Goal: Check status: Check status

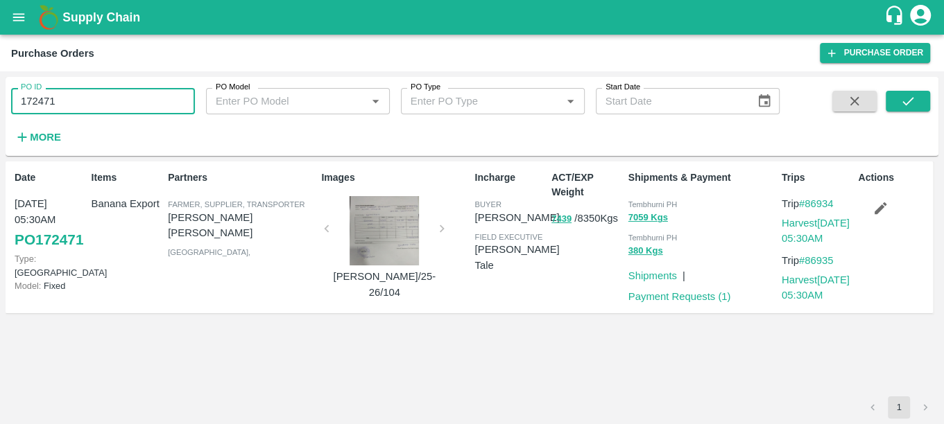
drag, startPoint x: 98, startPoint y: 103, endPoint x: 11, endPoint y: 109, distance: 86.9
click at [11, 109] on input "172471" at bounding box center [103, 101] width 184 height 26
paste input "text"
type input "172795"
click at [897, 107] on button "submit" at bounding box center [907, 101] width 44 height 21
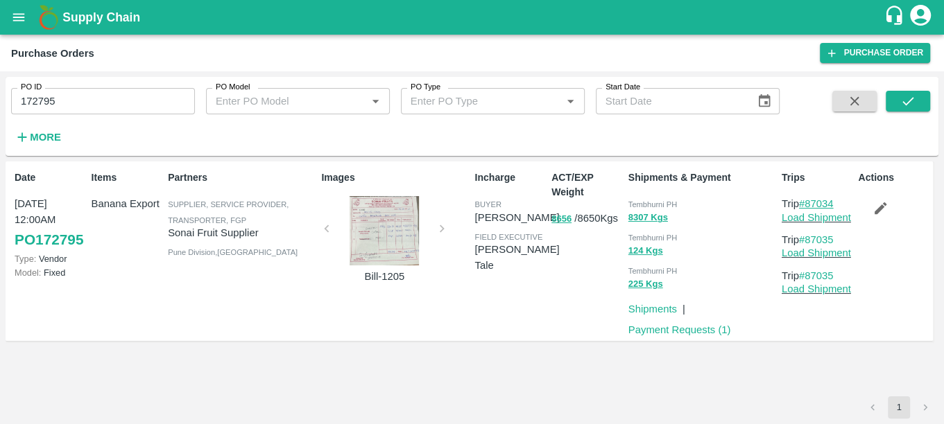
click at [821, 209] on link "#87034" at bounding box center [816, 203] width 35 height 11
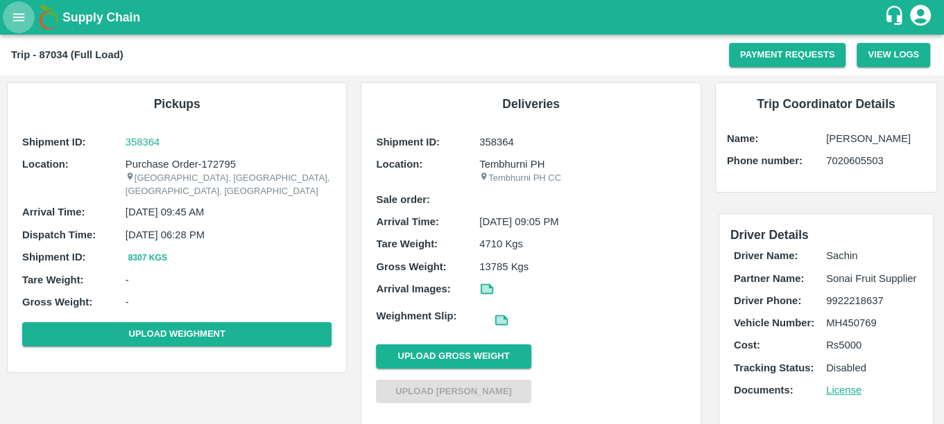
click at [21, 11] on icon "open drawer" at bounding box center [18, 17] width 15 height 15
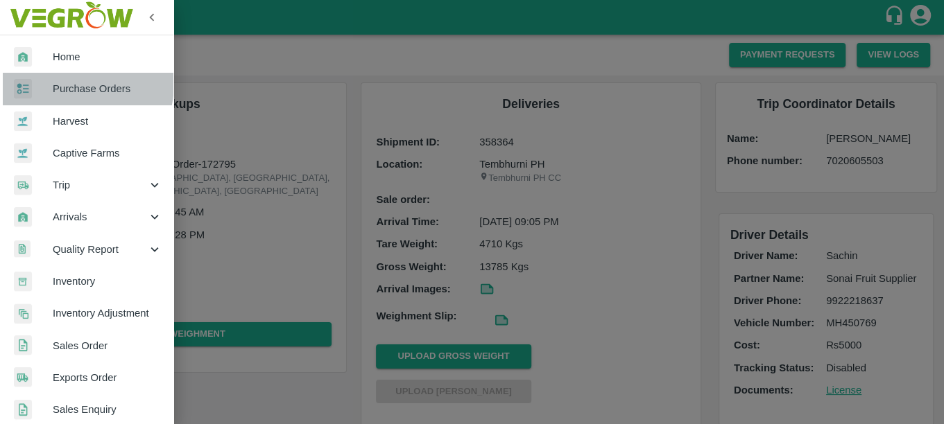
click at [64, 83] on span "Purchase Orders" at bounding box center [108, 88] width 110 height 15
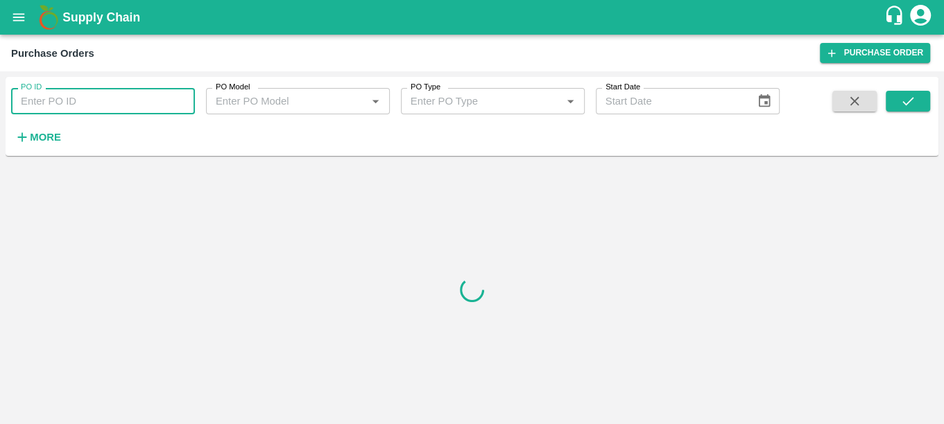
click at [66, 101] on input "PO ID" at bounding box center [103, 101] width 184 height 26
type input "172788"
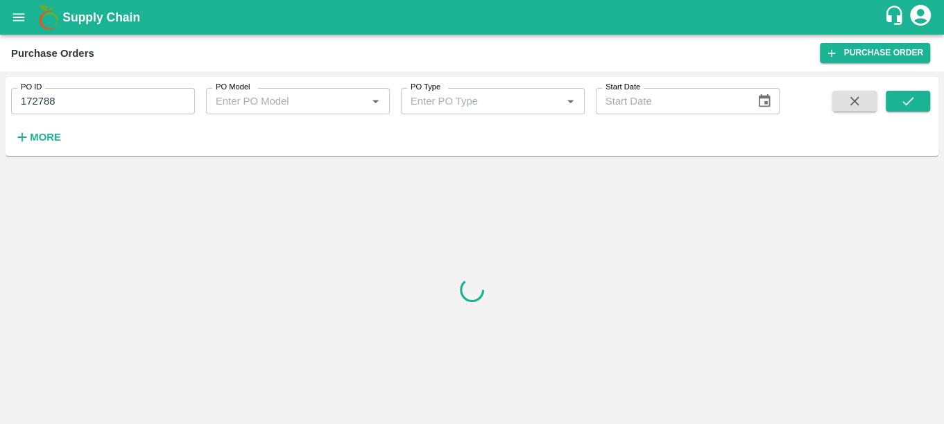
click at [902, 112] on span at bounding box center [907, 119] width 44 height 57
click at [905, 106] on icon "submit" at bounding box center [907, 101] width 15 height 15
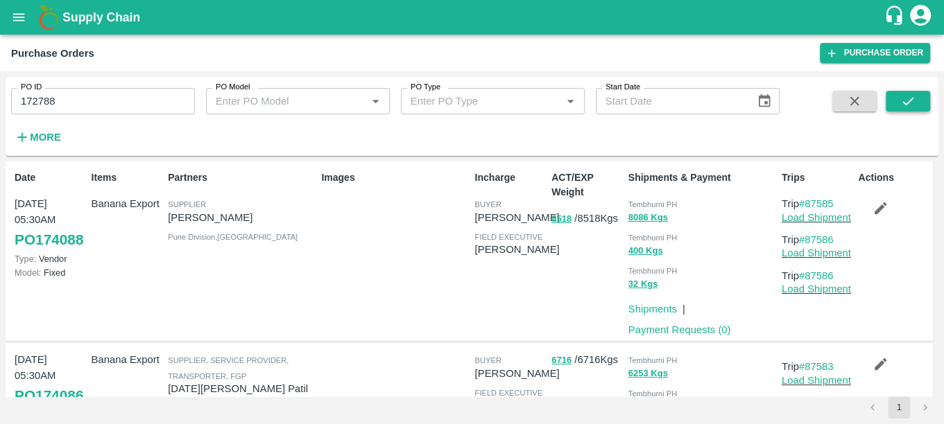
click at [898, 101] on button "submit" at bounding box center [907, 101] width 44 height 21
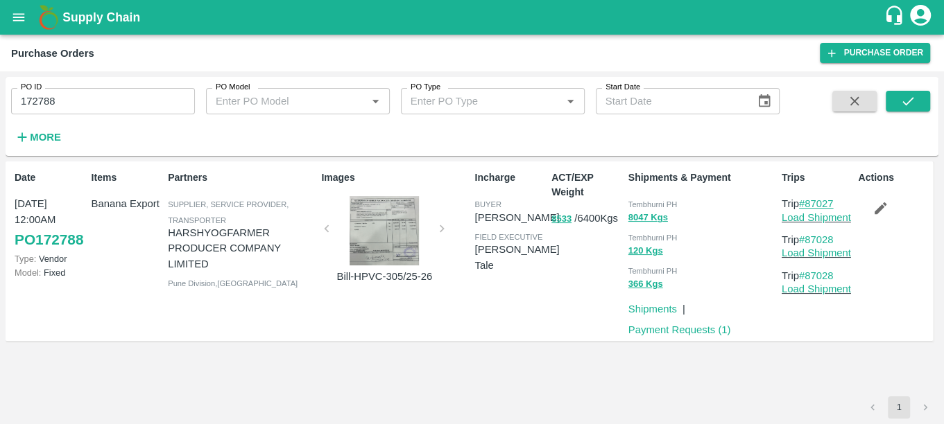
click at [833, 204] on link "#87027" at bounding box center [816, 203] width 35 height 11
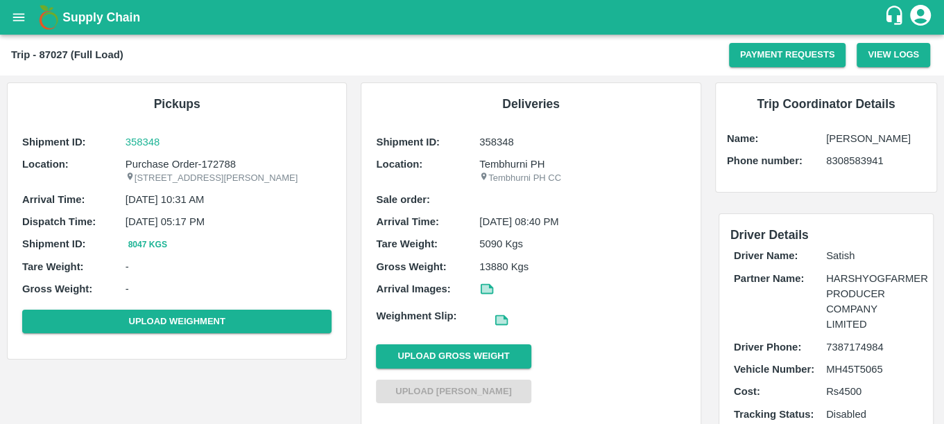
click at [493, 50] on div "Trip - 87027 (Full Load)" at bounding box center [370, 55] width 718 height 18
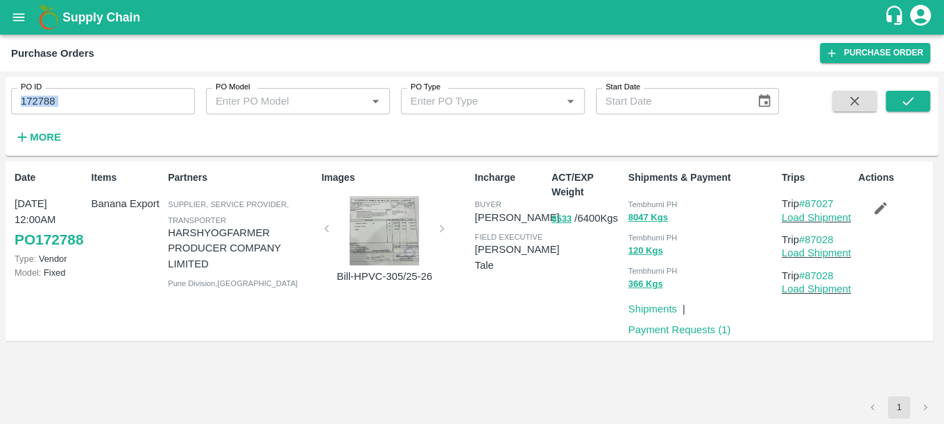
drag, startPoint x: 0, startPoint y: 0, endPoint x: 71, endPoint y: 106, distance: 127.5
click at [71, 106] on div "PO ID 172788 PO ID PO Model PO Model   * PO Type PO Type   * Start Date Start D…" at bounding box center [389, 113] width 779 height 72
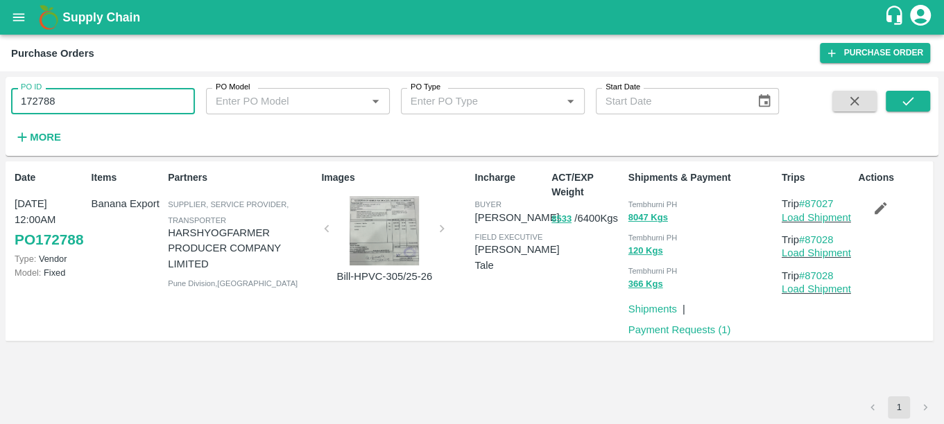
drag, startPoint x: 71, startPoint y: 106, endPoint x: -4, endPoint y: 116, distance: 75.5
click at [0, 116] on html "Supply Chain Purchase Orders Purchase Order PO ID 172788 PO ID PO Model PO Mode…" at bounding box center [472, 212] width 944 height 424
paste input "text"
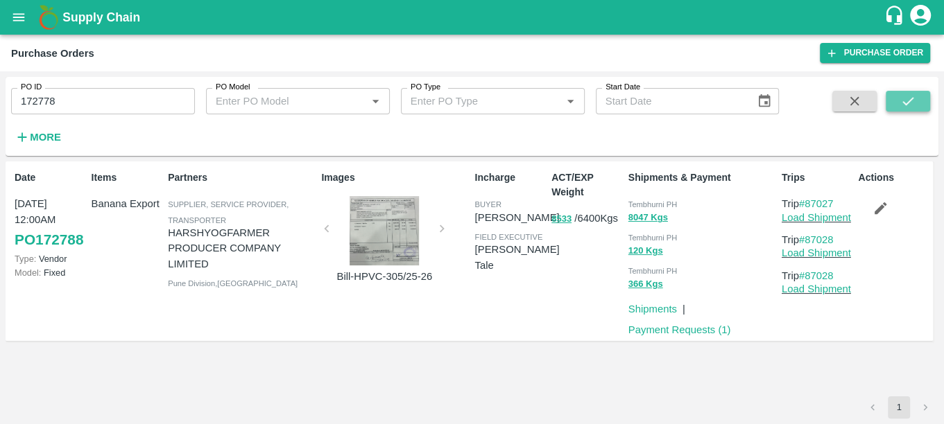
click at [892, 92] on button "submit" at bounding box center [907, 101] width 44 height 21
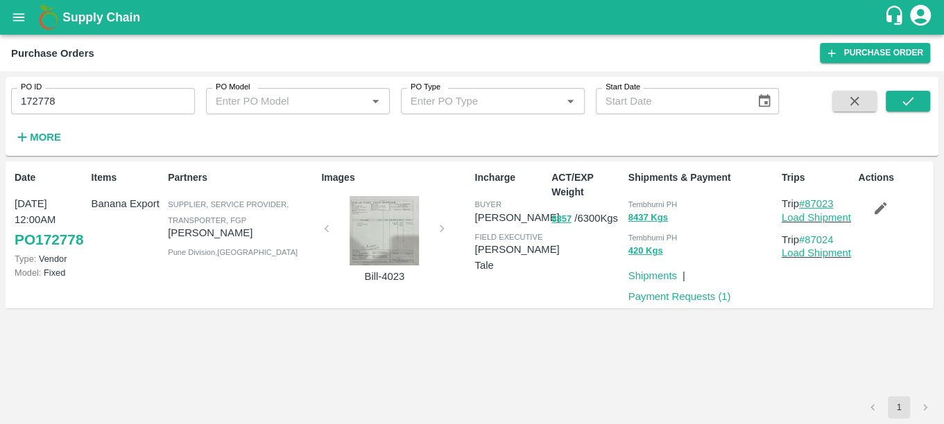
click at [820, 202] on link "#87023" at bounding box center [816, 203] width 35 height 11
drag, startPoint x: 68, startPoint y: 105, endPoint x: 28, endPoint y: 112, distance: 40.3
click at [28, 112] on input "172778" at bounding box center [103, 101] width 184 height 26
drag, startPoint x: 62, startPoint y: 105, endPoint x: -4, endPoint y: 131, distance: 71.3
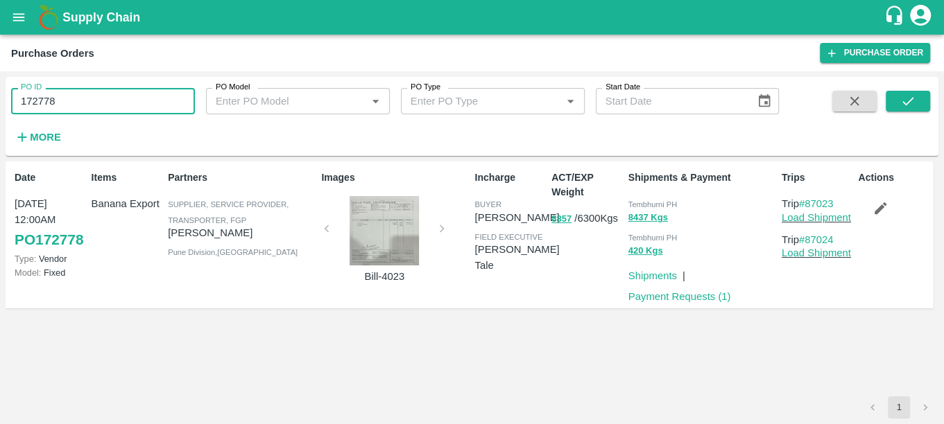
click at [0, 131] on html "Supply Chain Purchase Orders Purchase Order PO ID 172778 PO ID PO Model PO Mode…" at bounding box center [472, 212] width 944 height 424
paste input "text"
click at [910, 113] on span at bounding box center [907, 119] width 44 height 57
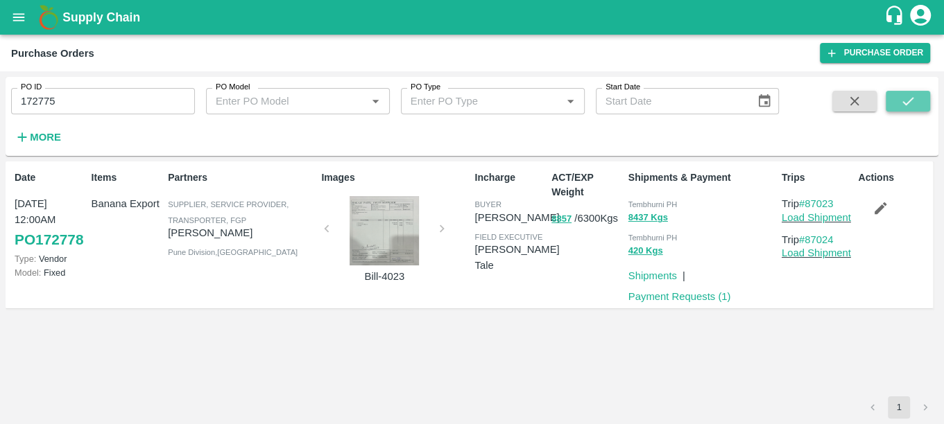
click at [910, 107] on icon "submit" at bounding box center [907, 101] width 15 height 15
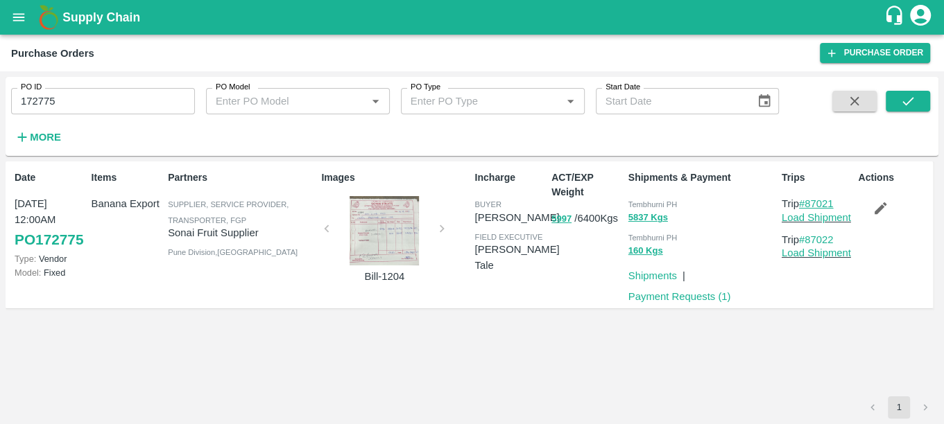
click at [815, 202] on link "#87021" at bounding box center [816, 203] width 35 height 11
drag, startPoint x: 67, startPoint y: 101, endPoint x: -4, endPoint y: 124, distance: 74.3
click at [0, 124] on html "Supply Chain Purchase Orders Purchase Order PO ID 172775 PO ID PO Model PO Mode…" at bounding box center [472, 212] width 944 height 424
paste input "text"
click at [888, 100] on button "submit" at bounding box center [907, 101] width 44 height 21
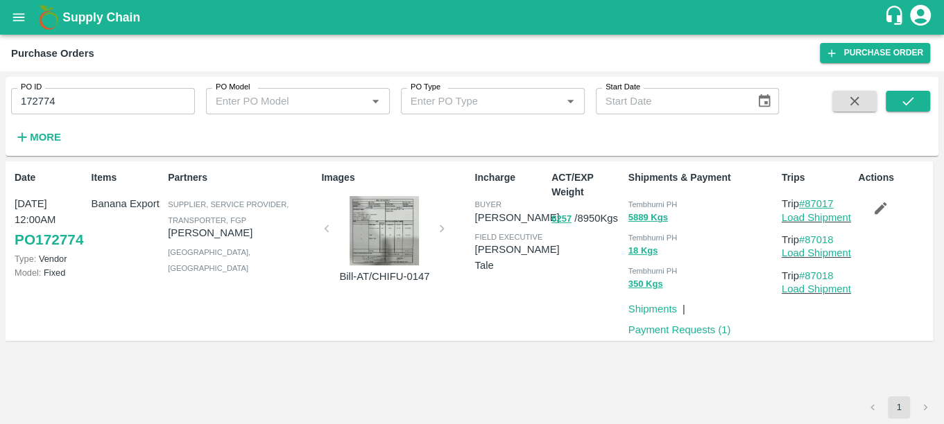
click at [827, 207] on link "#87017" at bounding box center [816, 203] width 35 height 11
drag, startPoint x: 63, startPoint y: 101, endPoint x: 0, endPoint y: 136, distance: 72.0
click at [0, 136] on html "Supply Chain Purchase Orders Purchase Order PO ID 172774 PO ID PO Model PO Mode…" at bounding box center [472, 212] width 944 height 424
paste input "text"
click at [913, 105] on icon "submit" at bounding box center [907, 101] width 15 height 15
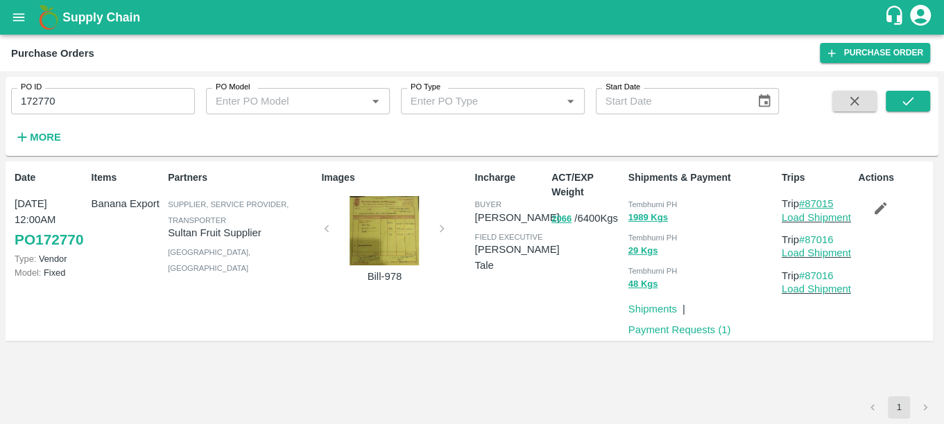
click at [823, 209] on link "#87015" at bounding box center [816, 203] width 35 height 11
drag, startPoint x: 56, startPoint y: 98, endPoint x: 0, endPoint y: 102, distance: 56.3
click at [0, 102] on html "Supply Chain Purchase Orders Purchase Order PO ID 172770 PO ID PO Model PO Mode…" at bounding box center [472, 212] width 944 height 424
paste input "text"
click at [908, 110] on button "submit" at bounding box center [907, 101] width 44 height 21
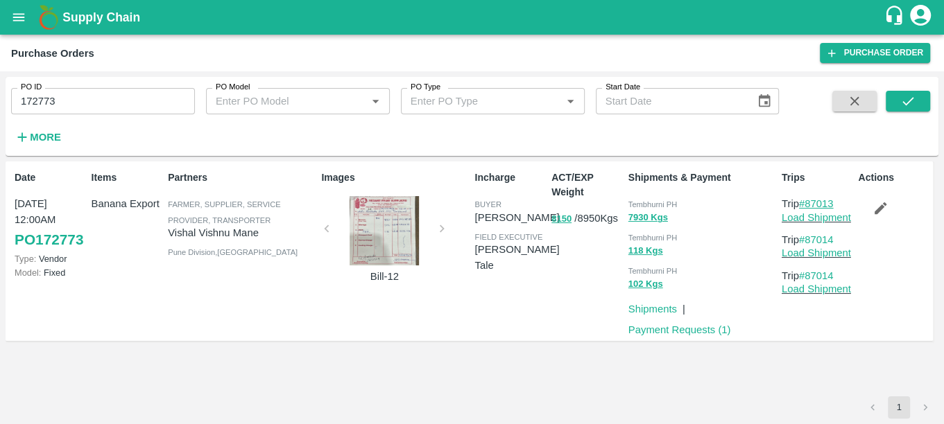
click at [815, 198] on link "#87013" at bounding box center [816, 203] width 35 height 11
drag, startPoint x: 64, startPoint y: 101, endPoint x: 0, endPoint y: 110, distance: 65.1
click at [0, 110] on html "Supply Chain Purchase Orders Purchase Order PO ID 172773 PO ID PO Model PO Mode…" at bounding box center [472, 212] width 944 height 424
paste input "text"
click at [894, 107] on button "submit" at bounding box center [907, 101] width 44 height 21
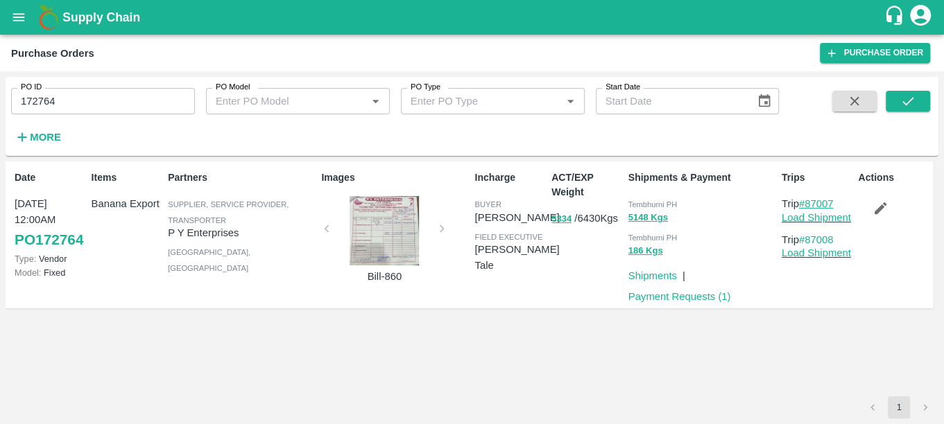
click at [827, 200] on link "#87007" at bounding box center [816, 203] width 35 height 11
drag, startPoint x: 63, startPoint y: 98, endPoint x: -4, endPoint y: 108, distance: 68.0
click at [0, 108] on html "Supply Chain Purchase Orders Purchase Order PO ID 172764 PO ID PO Model PO Mode…" at bounding box center [472, 212] width 944 height 424
paste input "text"
click at [65, 101] on input "358308" at bounding box center [103, 101] width 184 height 26
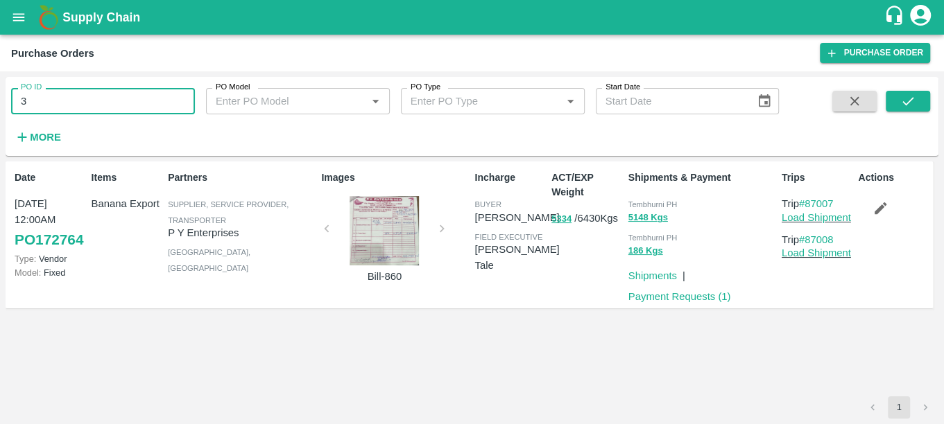
type input "3"
type input "172761"
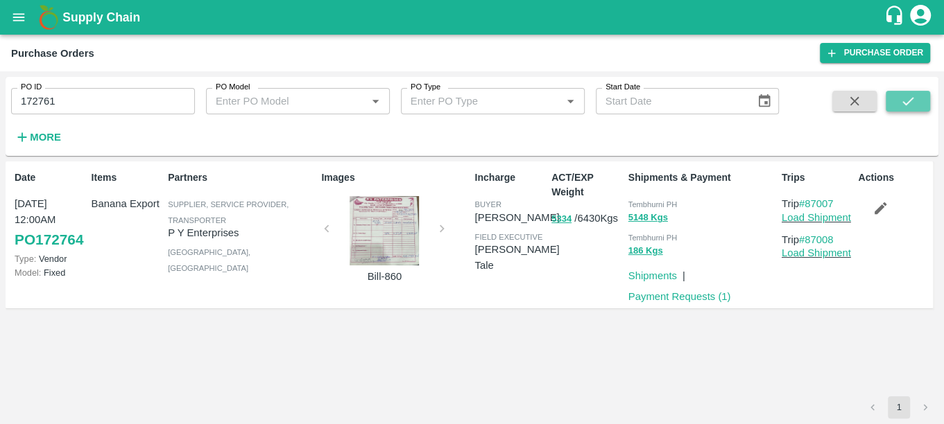
click at [913, 94] on icon "submit" at bounding box center [907, 101] width 15 height 15
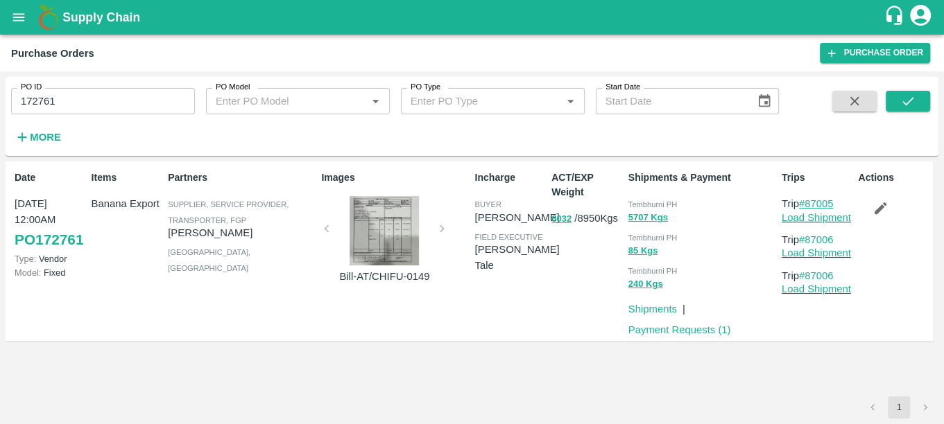
click at [820, 207] on link "#87005" at bounding box center [816, 203] width 35 height 11
click at [60, 96] on input "172761" at bounding box center [103, 101] width 184 height 26
click at [905, 109] on button "submit" at bounding box center [907, 101] width 44 height 21
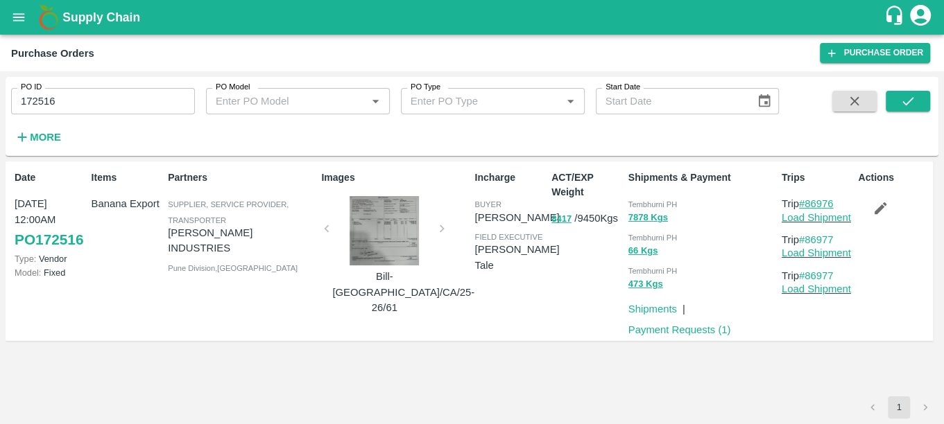
click at [817, 202] on link "#86976" at bounding box center [816, 203] width 35 height 11
click at [62, 98] on input "172516" at bounding box center [103, 101] width 184 height 26
click at [909, 100] on icon "submit" at bounding box center [907, 101] width 15 height 15
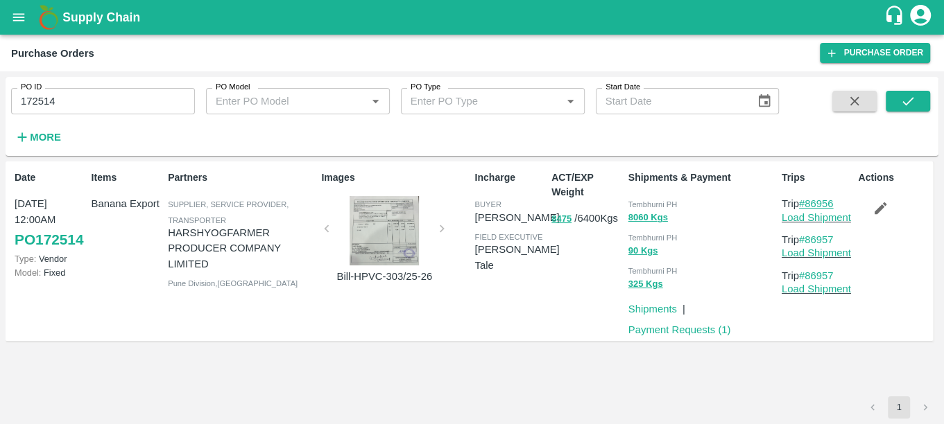
click at [827, 198] on link "#86956" at bounding box center [816, 203] width 35 height 11
click at [69, 98] on input "172514" at bounding box center [103, 101] width 184 height 26
click at [906, 94] on icon "submit" at bounding box center [907, 101] width 15 height 15
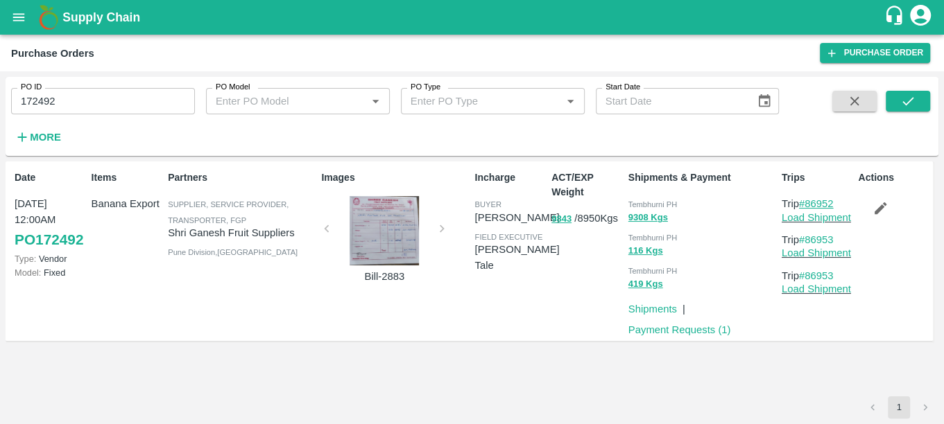
click at [833, 204] on link "#86952" at bounding box center [816, 203] width 35 height 11
click at [71, 108] on input "172492" at bounding box center [103, 101] width 184 height 26
click at [905, 99] on icon "submit" at bounding box center [907, 101] width 15 height 15
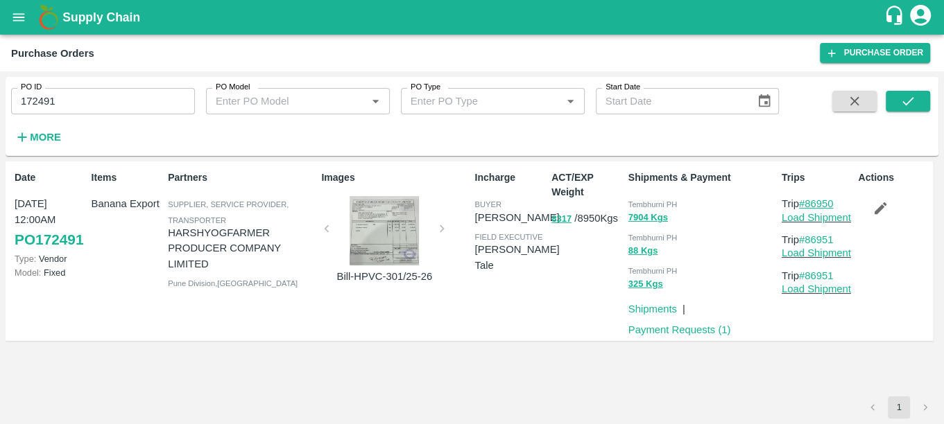
click at [814, 204] on link "#86950" at bounding box center [816, 203] width 35 height 11
click at [63, 103] on input "172491" at bounding box center [103, 101] width 184 height 26
click at [900, 98] on icon "submit" at bounding box center [907, 101] width 15 height 15
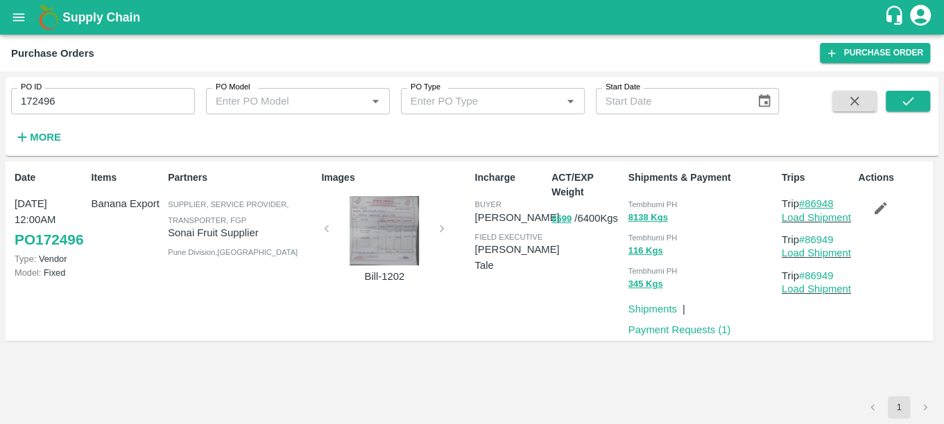
click at [814, 198] on link "#86948" at bounding box center [816, 203] width 35 height 11
click at [64, 94] on input "172496" at bounding box center [103, 101] width 184 height 26
type input "172495"
click at [919, 107] on button "submit" at bounding box center [907, 101] width 44 height 21
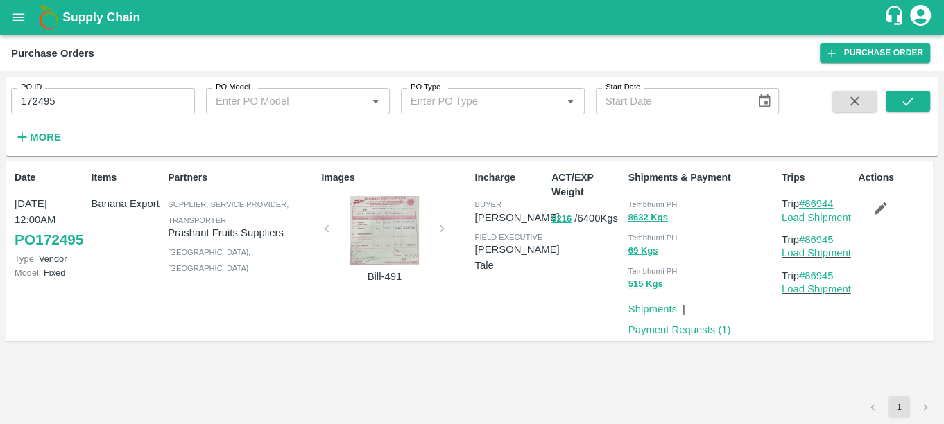
click at [822, 205] on link "#86944" at bounding box center [816, 203] width 35 height 11
drag, startPoint x: 0, startPoint y: 0, endPoint x: 0, endPoint y: 93, distance: 92.9
click at [0, 94] on html "Supply Chain Purchase Orders Purchase Order PO ID 172495 PO ID PO Model PO Mode…" at bounding box center [472, 212] width 944 height 424
paste input "text"
click at [917, 96] on button "submit" at bounding box center [907, 101] width 44 height 21
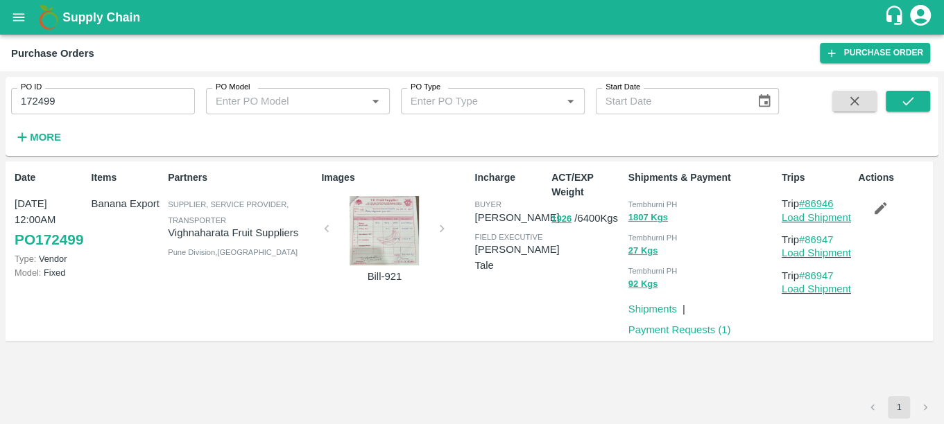
click at [813, 207] on link "#86946" at bounding box center [816, 203] width 35 height 11
drag, startPoint x: 62, startPoint y: 101, endPoint x: 0, endPoint y: 133, distance: 70.4
click at [0, 134] on html "Supply Chain Purchase Orders Purchase Order PO ID 172499 PO ID PO Model PO Mode…" at bounding box center [472, 212] width 944 height 424
paste input "text"
click at [909, 94] on icon "submit" at bounding box center [907, 101] width 15 height 15
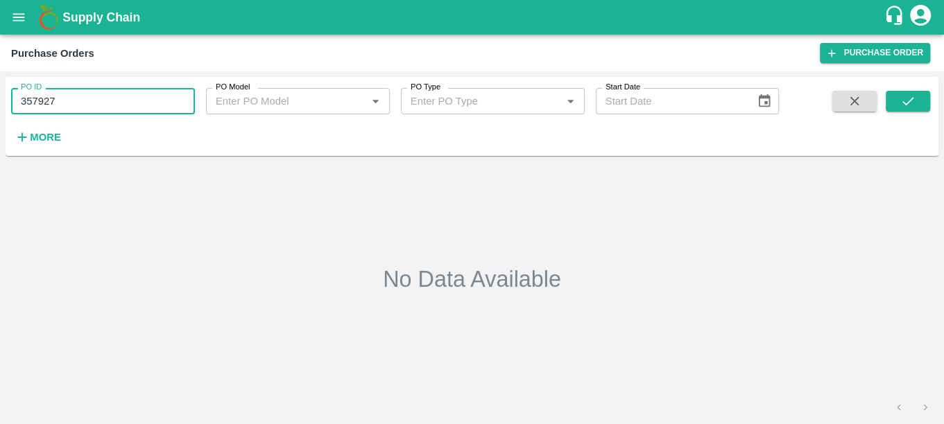
click at [73, 107] on input "357927" at bounding box center [103, 101] width 184 height 26
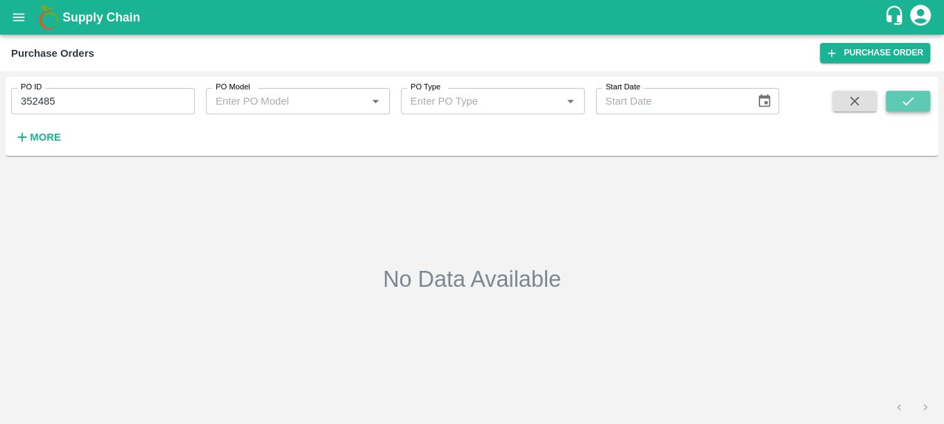
click at [895, 112] on button "submit" at bounding box center [907, 101] width 44 height 21
click at [895, 94] on button "submit" at bounding box center [907, 101] width 44 height 21
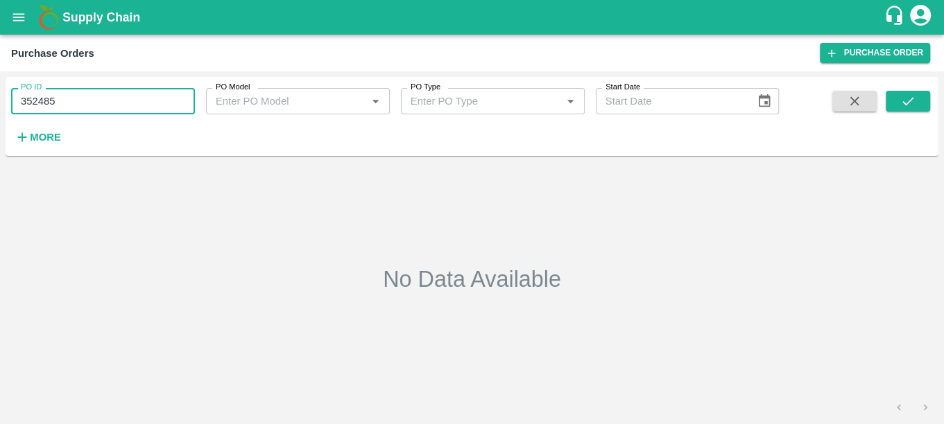
click at [33, 96] on input "352485" at bounding box center [103, 101] width 184 height 26
type input "3"
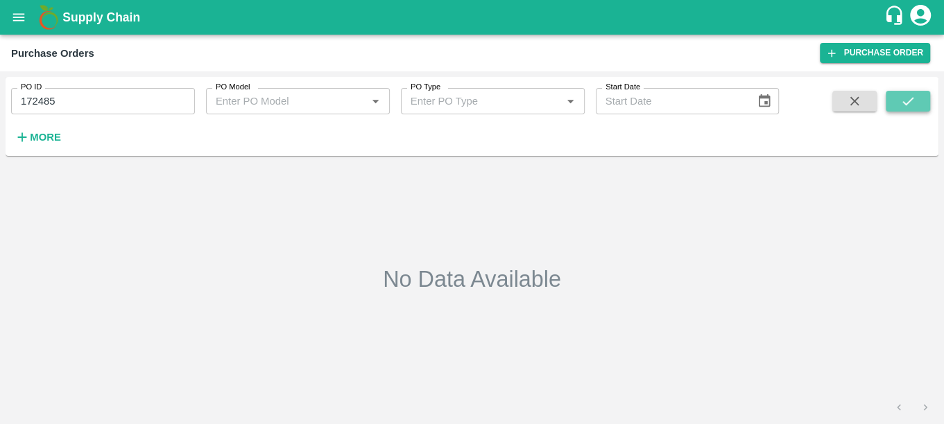
click at [894, 101] on button "submit" at bounding box center [907, 101] width 44 height 21
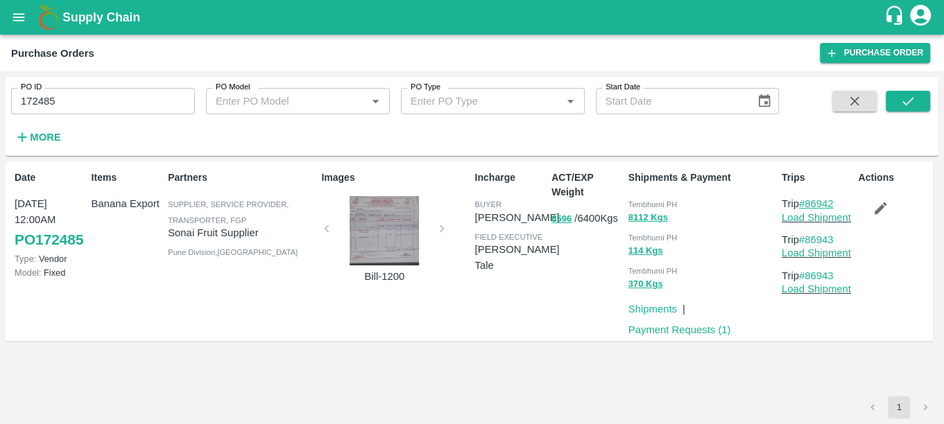
click at [822, 207] on link "#86942" at bounding box center [816, 203] width 35 height 11
drag, startPoint x: 63, startPoint y: 99, endPoint x: -4, endPoint y: 94, distance: 67.4
click at [0, 94] on html "Supply Chain Purchase Orders Purchase Order PO ID 172485 PO ID PO Model PO Mode…" at bounding box center [472, 212] width 944 height 424
paste input "text"
click at [894, 99] on button "submit" at bounding box center [907, 101] width 44 height 21
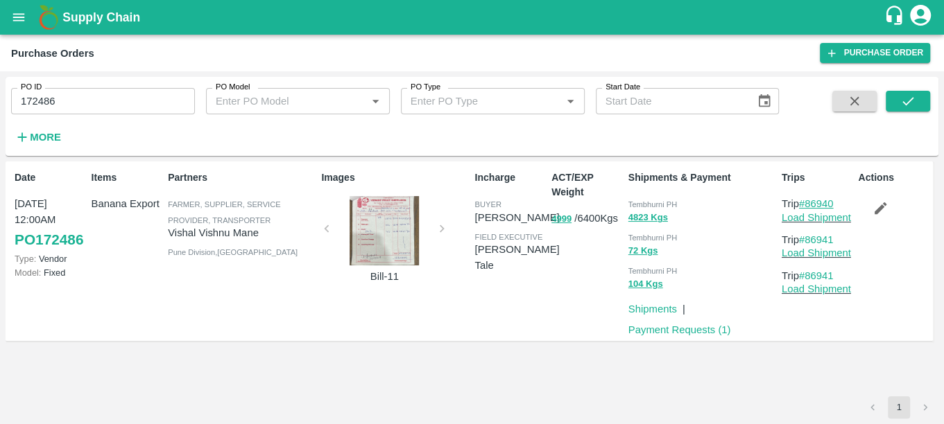
click at [821, 202] on link "#86940" at bounding box center [816, 203] width 35 height 11
drag, startPoint x: 66, startPoint y: 101, endPoint x: 8, endPoint y: 98, distance: 57.7
click at [8, 98] on div "PO ID 172486 PO ID" at bounding box center [97, 95] width 195 height 37
paste input "text"
click at [908, 102] on icon "submit" at bounding box center [907, 101] width 11 height 8
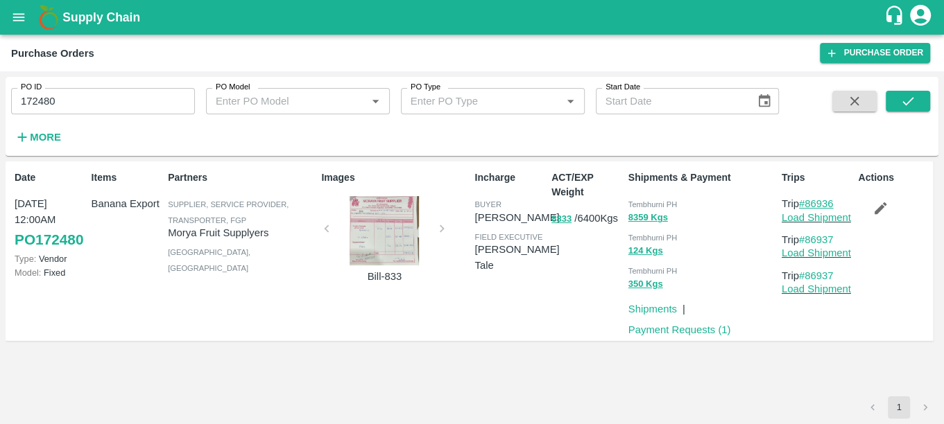
click at [829, 201] on link "#86936" at bounding box center [816, 203] width 35 height 11
drag, startPoint x: 61, startPoint y: 96, endPoint x: 0, endPoint y: 96, distance: 61.0
click at [0, 96] on html "Supply Chain Purchase Orders Purchase Order PO ID 172480 PO ID PO Model PO Mode…" at bounding box center [472, 212] width 944 height 424
paste input "text"
click at [897, 101] on button "submit" at bounding box center [907, 101] width 44 height 21
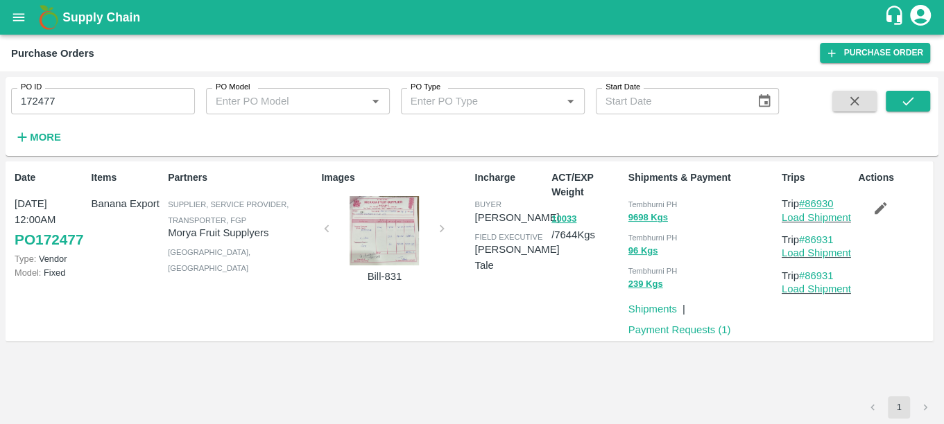
click at [828, 200] on link "#86930" at bounding box center [816, 203] width 35 height 11
click at [70, 101] on input "172477" at bounding box center [103, 101] width 184 height 26
click at [918, 102] on button "submit" at bounding box center [907, 101] width 44 height 21
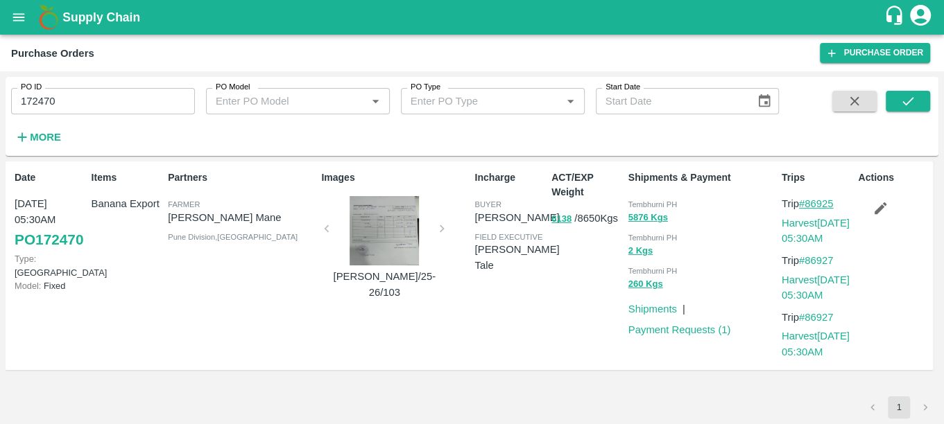
click at [811, 205] on link "#86925" at bounding box center [816, 203] width 35 height 11
click at [83, 104] on input "172470" at bounding box center [103, 101] width 184 height 26
click at [894, 99] on button "submit" at bounding box center [907, 101] width 44 height 21
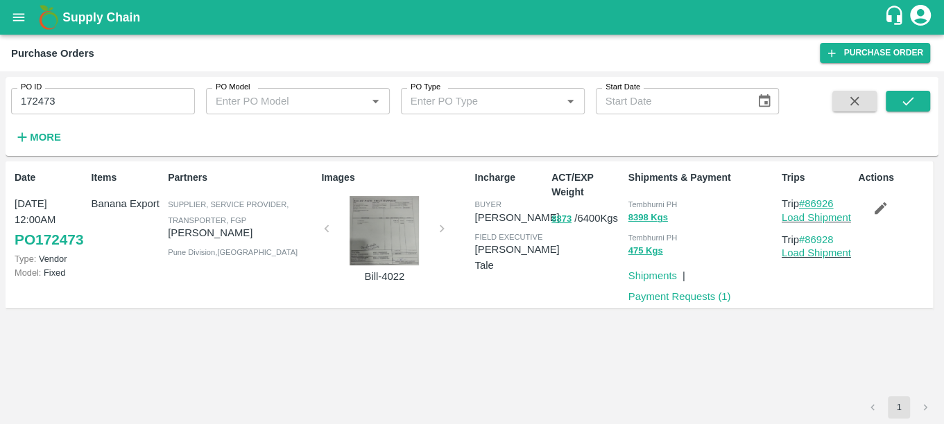
click at [807, 202] on link "#86926" at bounding box center [816, 203] width 35 height 11
click at [62, 110] on input "172473" at bounding box center [103, 101] width 184 height 26
click at [907, 92] on button "submit" at bounding box center [907, 101] width 44 height 21
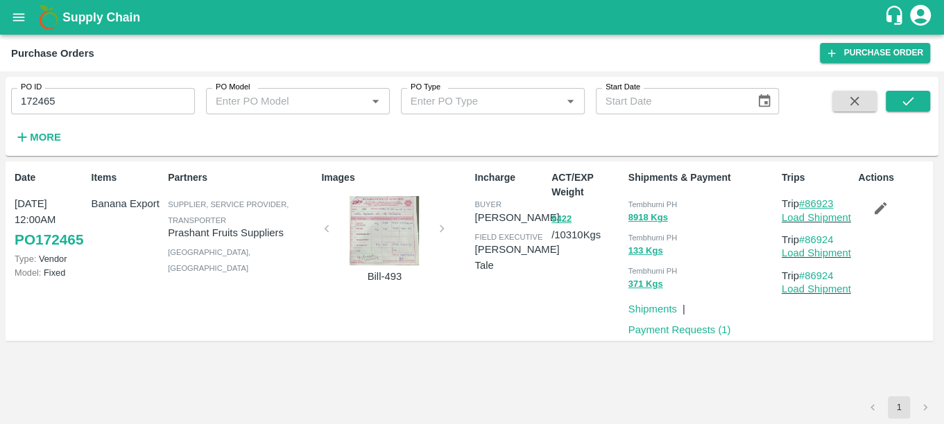
click at [819, 202] on link "#86923" at bounding box center [816, 203] width 35 height 11
click at [76, 110] on input "172465" at bounding box center [103, 101] width 184 height 26
click at [910, 97] on icon "submit" at bounding box center [907, 101] width 15 height 15
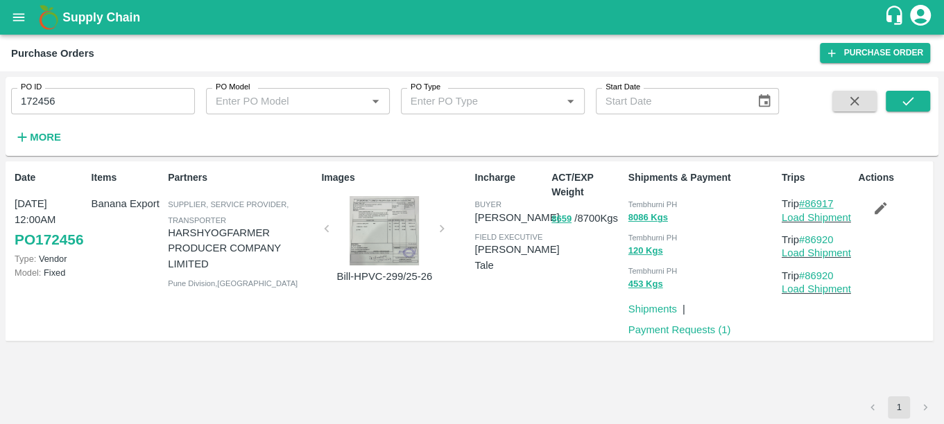
click at [833, 202] on link "#86917" at bounding box center [816, 203] width 35 height 11
click at [77, 107] on input "172456" at bounding box center [103, 101] width 184 height 26
click at [897, 92] on button "submit" at bounding box center [907, 101] width 44 height 21
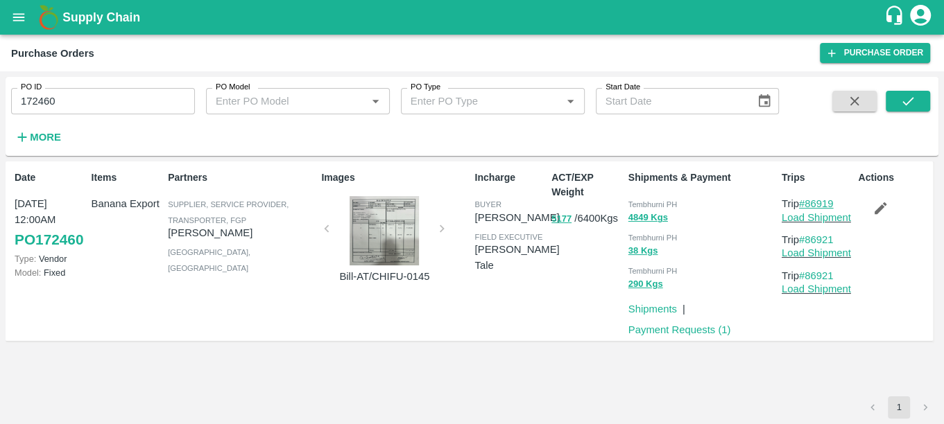
click at [824, 204] on link "#86919" at bounding box center [816, 203] width 35 height 11
drag, startPoint x: 69, startPoint y: 97, endPoint x: 0, endPoint y: 114, distance: 71.5
click at [0, 114] on html "Supply Chain Purchase Orders Purchase Order PO ID 172460 PO ID PO Model PO Mode…" at bounding box center [472, 212] width 944 height 424
paste input "text"
click at [904, 103] on icon "submit" at bounding box center [907, 101] width 15 height 15
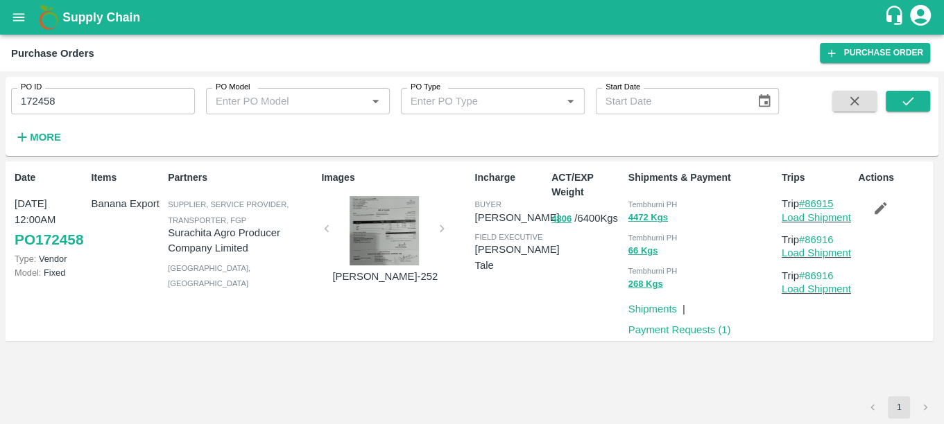
click at [830, 207] on link "#86915" at bounding box center [816, 203] width 35 height 11
click at [66, 105] on input "172458" at bounding box center [103, 101] width 184 height 26
click at [915, 87] on div "PO ID 172455 PO ID PO Model PO Model   * PO Type PO Type   * Start Date Start D…" at bounding box center [472, 117] width 933 height 68
click at [910, 98] on icon "submit" at bounding box center [907, 101] width 15 height 15
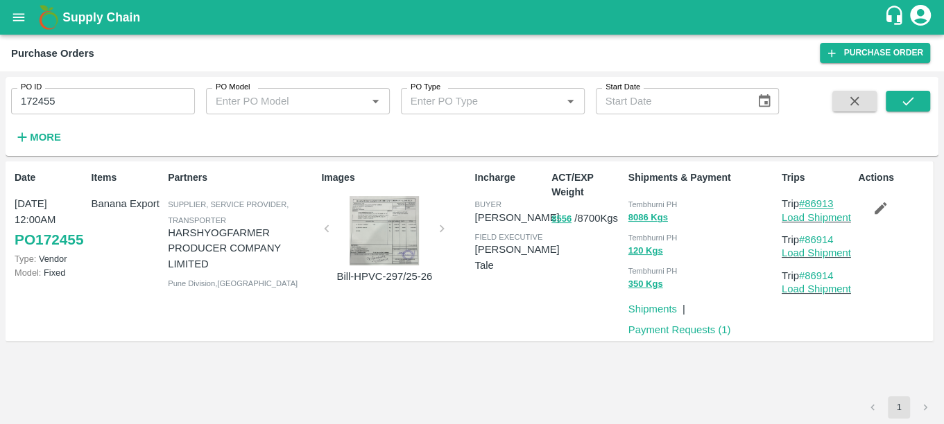
click at [820, 205] on link "#86913" at bounding box center [816, 203] width 35 height 11
click at [66, 107] on input "172455" at bounding box center [103, 101] width 184 height 26
type input "172096"
click at [909, 105] on icon "submit" at bounding box center [907, 101] width 15 height 15
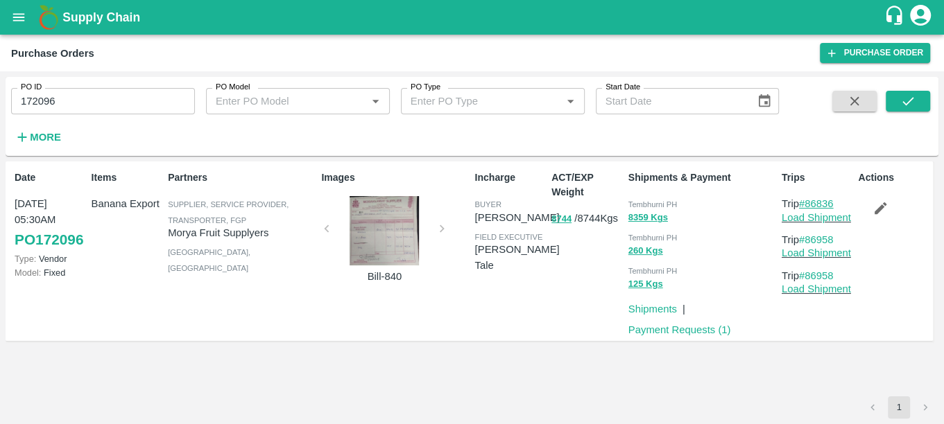
click at [819, 204] on link "#86836" at bounding box center [816, 203] width 35 height 11
